Goal: Information Seeking & Learning: Learn about a topic

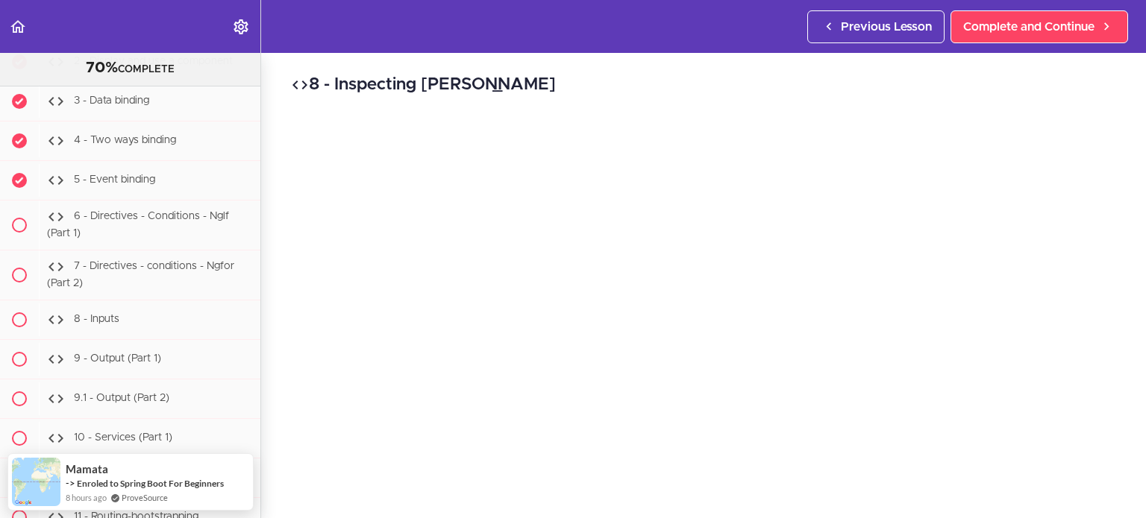
scroll to position [27987, 0]
click at [167, 213] on span "6 - Directives - Conditions - Nglf (Part 1)" at bounding box center [138, 227] width 182 height 28
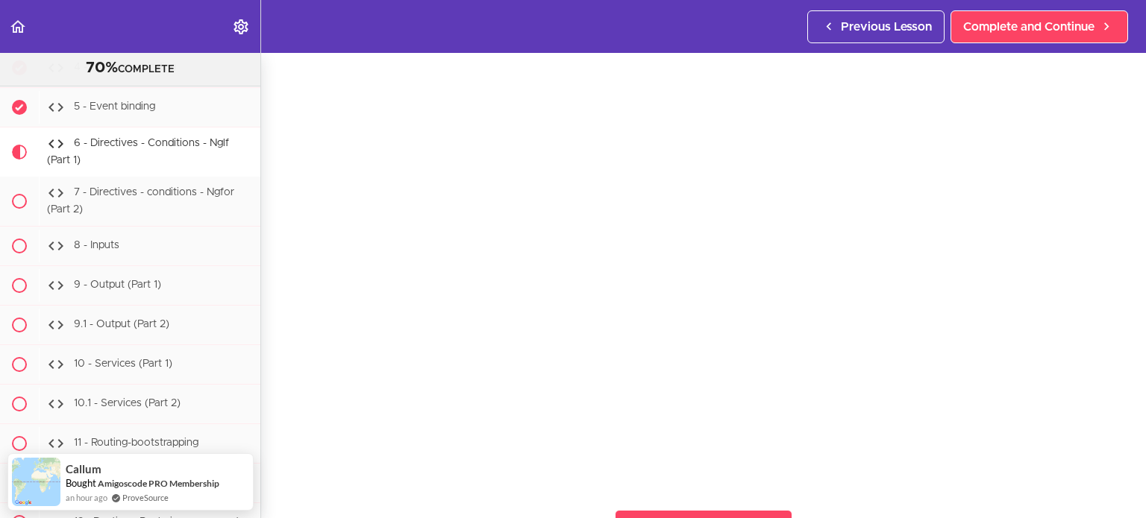
scroll to position [98, 0]
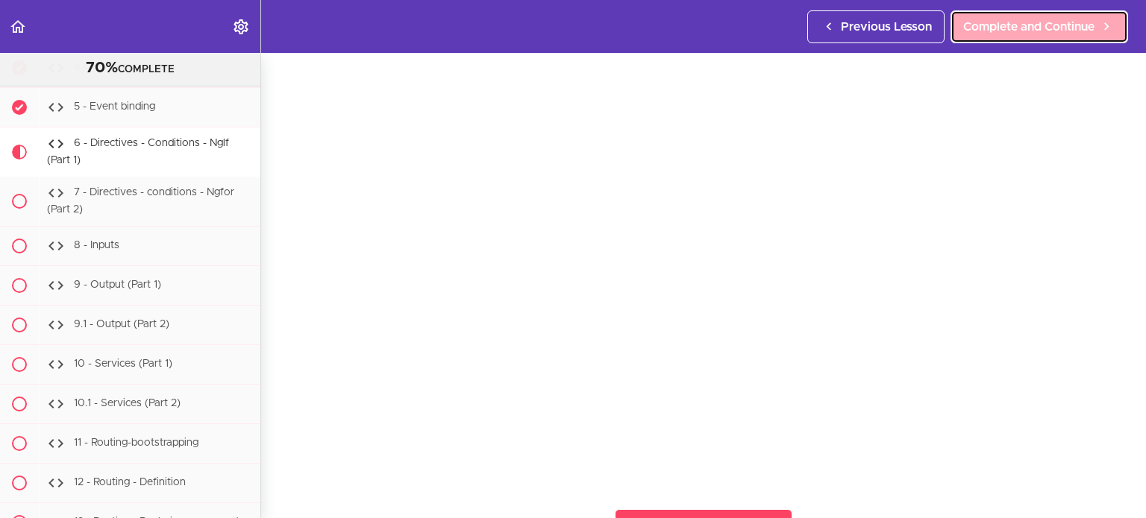
click at [1015, 26] on span "Complete and Continue" at bounding box center [1028, 27] width 131 height 18
click at [1026, 26] on span "Complete and Continue" at bounding box center [1028, 27] width 131 height 18
click at [1045, 34] on span "Complete and Continue" at bounding box center [1028, 27] width 131 height 18
click at [1012, 27] on span "Complete and Continue" at bounding box center [1028, 27] width 131 height 18
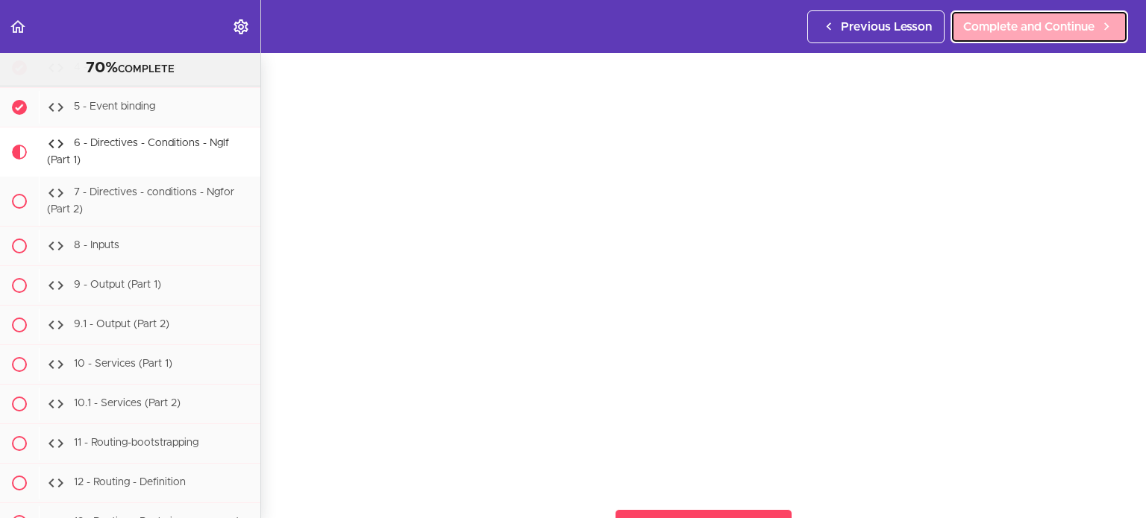
click at [1036, 28] on span "Complete and Continue" at bounding box center [1028, 27] width 131 height 18
drag, startPoint x: 1036, startPoint y: 28, endPoint x: 1068, endPoint y: 25, distance: 32.2
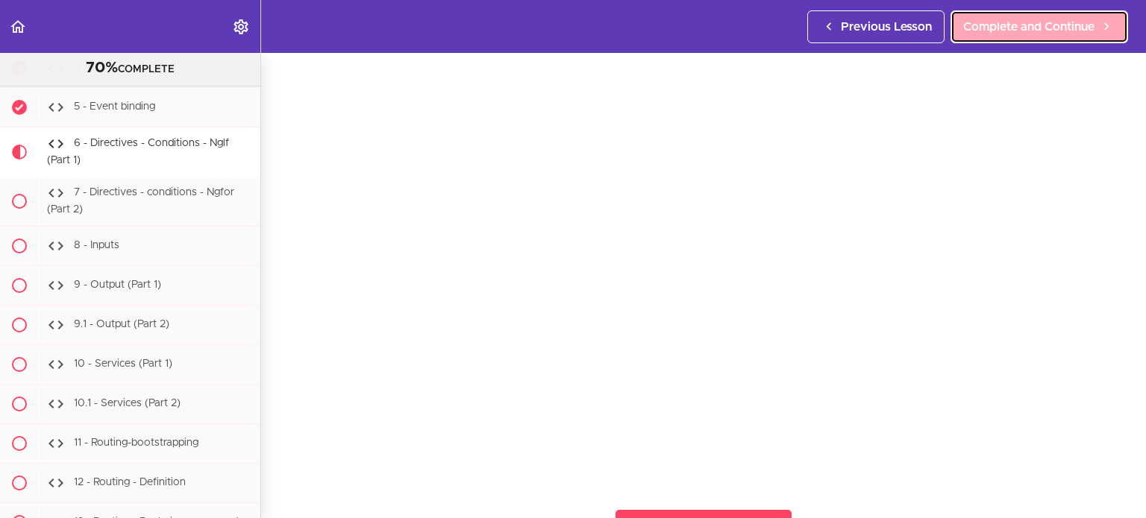
click at [1068, 25] on span "Complete and Continue" at bounding box center [1028, 27] width 131 height 18
